Goal: Communication & Community: Ask a question

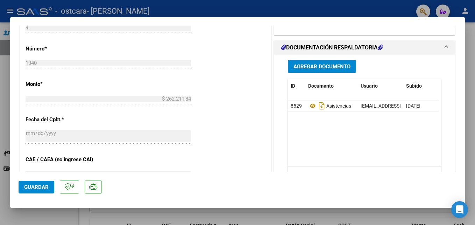
scroll to position [308, 0]
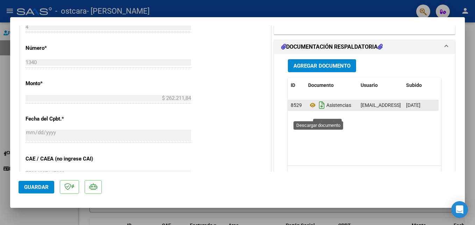
click at [318, 111] on icon "Descargar documento" at bounding box center [321, 104] width 9 height 11
click at [318, 109] on icon at bounding box center [320, 105] width 7 height 8
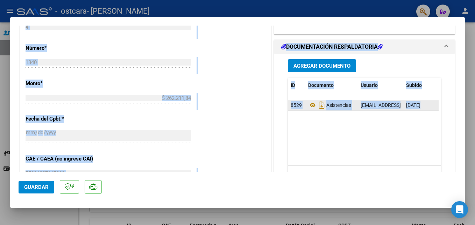
drag, startPoint x: 475, startPoint y: 152, endPoint x: 443, endPoint y: 171, distance: 36.8
click at [443, 171] on div "COMPROBANTE VER COMPROBANTE ESTADO: Recibida. En proceso de confirmacion/acepta…" at bounding box center [237, 112] width 475 height 225
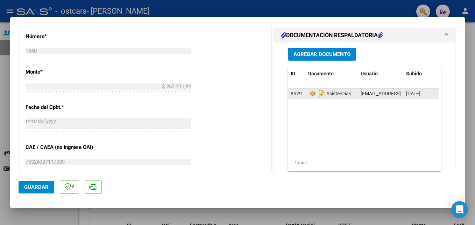
drag, startPoint x: 443, startPoint y: 171, endPoint x: 386, endPoint y: 178, distance: 57.2
click at [386, 178] on mat-dialog-actions "Guardar" at bounding box center [238, 185] width 438 height 28
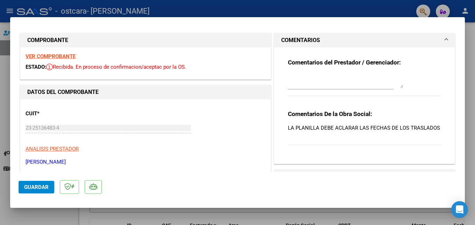
scroll to position [0, 0]
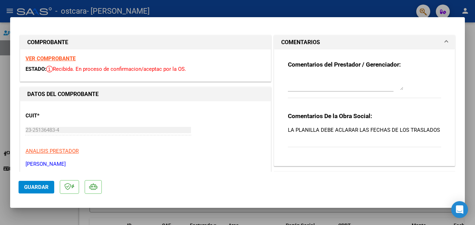
click at [474, 30] on div at bounding box center [237, 112] width 475 height 225
type input "$ 0,00"
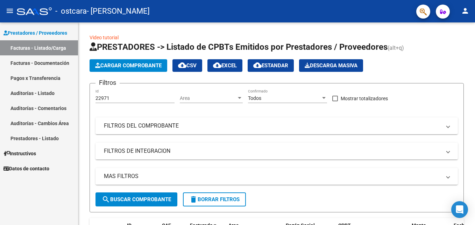
click at [474, 30] on div at bounding box center [474, 93] width 2 height 143
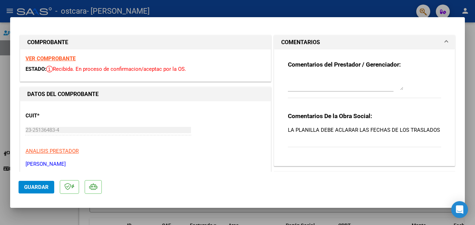
click at [305, 81] on textarea at bounding box center [345, 83] width 115 height 14
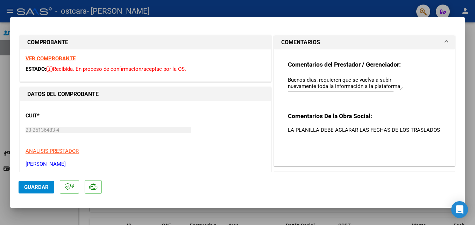
click at [405, 88] on div "Comentarios del Prestador / Gerenciador: Buenos dias, requieren que se vuelva a…" at bounding box center [364, 83] width 153 height 45
click at [402, 86] on div "Comentarios del Prestador / Gerenciador: Buenos dias, requieren que se vuelva a…" at bounding box center [364, 83] width 153 height 45
click at [397, 85] on textarea "Buenos dias, requieren que se vuelva a subir nuevamente toda la información a l…" at bounding box center [345, 83] width 115 height 14
click at [370, 84] on textarea "Buenos dias, requieren que se vuelva a subir nuevamente toda la información a l…" at bounding box center [345, 83] width 115 height 14
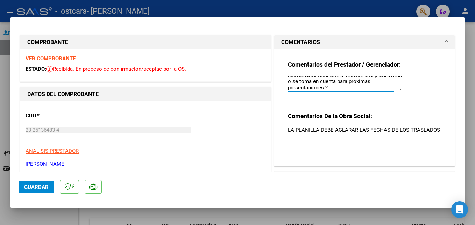
scroll to position [13, 0]
type textarea "Buenos dias, requieren que se vuelva a subir nuevamente toda la información a l…"
click at [438, 102] on div "Comentarios del Prestador / Gerenciador: Buenos dias, requieren que se vuelva a…" at bounding box center [365, 104] width 164 height 111
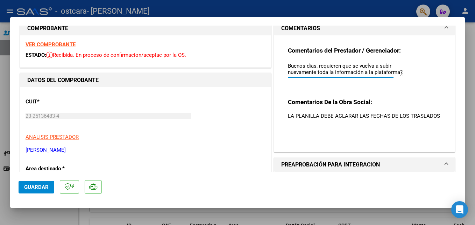
scroll to position [0, 0]
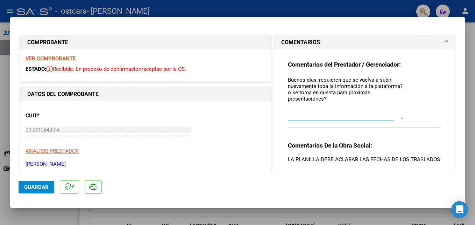
drag, startPoint x: 397, startPoint y: 88, endPoint x: 429, endPoint y: 118, distance: 43.6
click at [429, 118] on div "Comentarios del Prestador / Gerenciador: Buenos dias, requieren que se vuelva a…" at bounding box center [364, 98] width 153 height 74
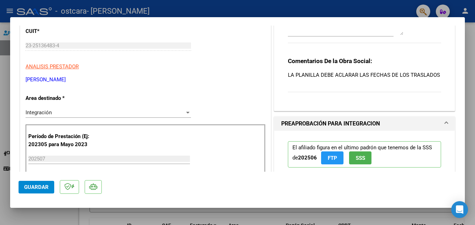
scroll to position [98, 0]
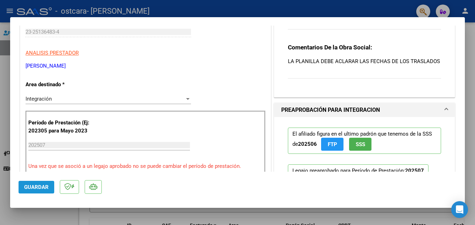
click at [38, 190] on span "Guardar" at bounding box center [36, 187] width 24 height 6
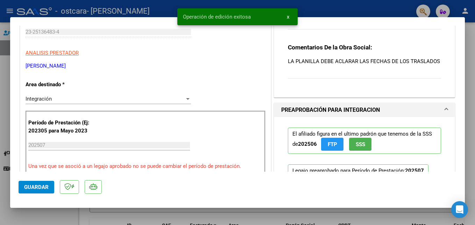
click at [466, 28] on div at bounding box center [237, 112] width 475 height 225
type input "$ 0,00"
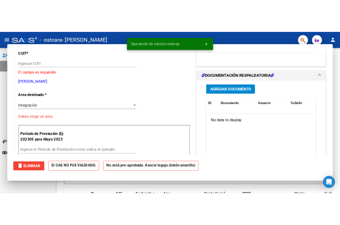
scroll to position [110, 0]
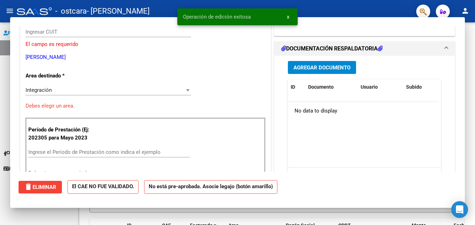
click at [466, 28] on div "Video tutorial PRESTADORES -> Listado de CPBTs Emitidos por Prestadores / Prove…" at bounding box center [276, 163] width 397 height 282
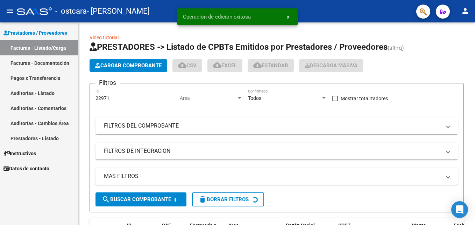
click at [466, 28] on div "Video tutorial PRESTADORES -> Listado de CPBTs Emitidos por Prestadores / Prove…" at bounding box center [276, 163] width 397 height 282
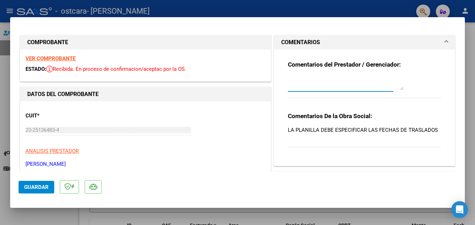
click at [289, 82] on textarea at bounding box center [345, 83] width 115 height 14
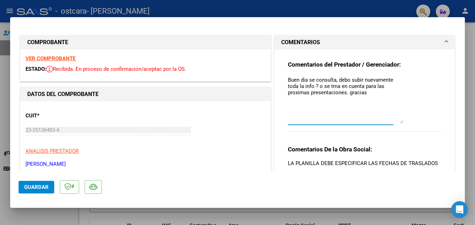
drag, startPoint x: 398, startPoint y: 88, endPoint x: 417, endPoint y: 121, distance: 38.2
click at [417, 121] on div "Comentarios del Prestador / Gerenciador: Buen dia se consulta, debo subir nueva…" at bounding box center [364, 100] width 153 height 78
type textarea "Buen día se consulta, debo subir nuevamente toda la info ? o se toma en cuenta …"
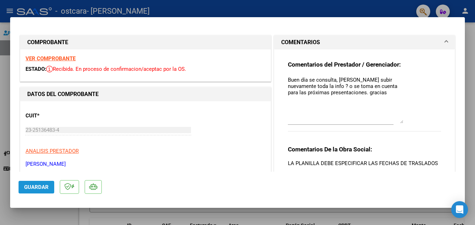
click at [34, 187] on span "Guardar" at bounding box center [36, 187] width 24 height 6
type input "$ 0,00"
